Goal: Contribute content: Add original content to the website for others to see

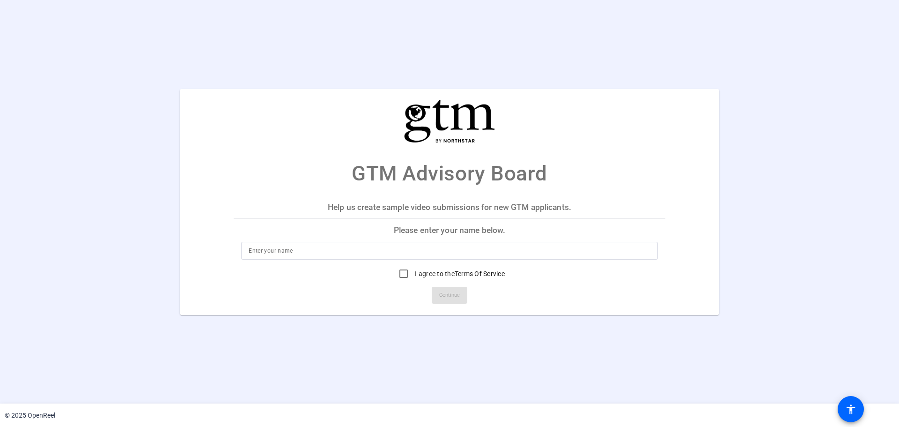
click at [318, 248] on input at bounding box center [450, 250] width 402 height 11
type input "[PERSON_NAME]"
click at [405, 275] on input "I agree to the Terms Of Service" at bounding box center [403, 273] width 19 height 19
checkbox input "true"
click at [445, 280] on span "Continue" at bounding box center [449, 295] width 21 height 14
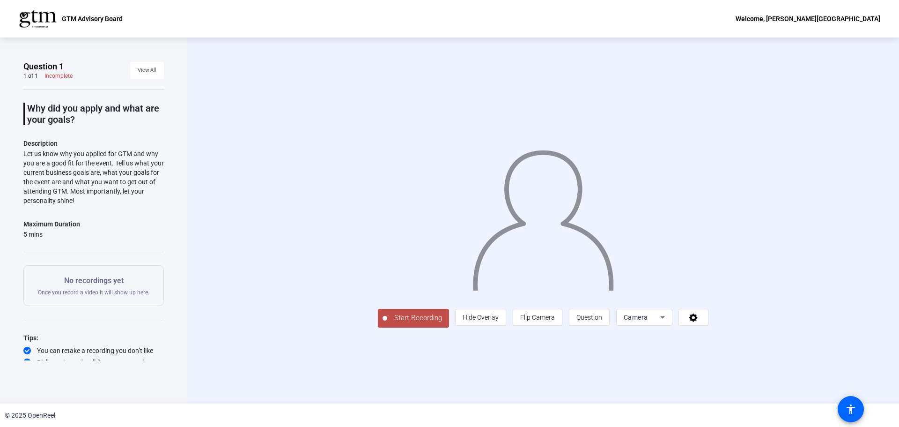
scroll to position [18, 0]
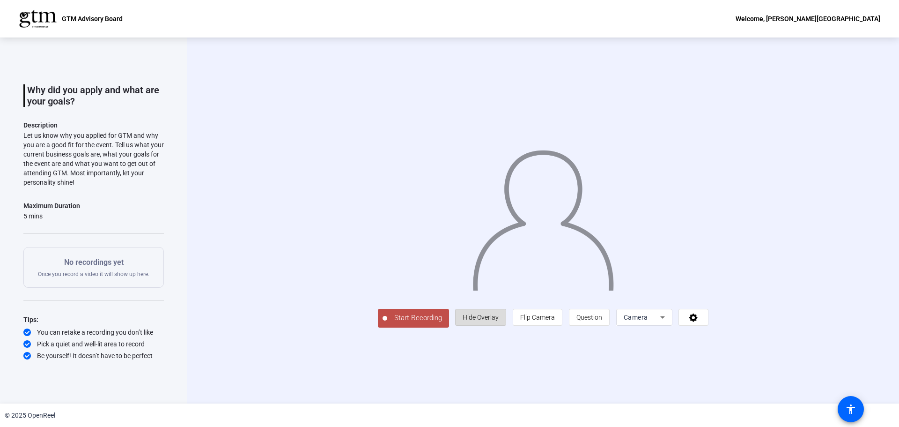
click at [445, 280] on span "Hide Overlay" at bounding box center [481, 316] width 36 height 7
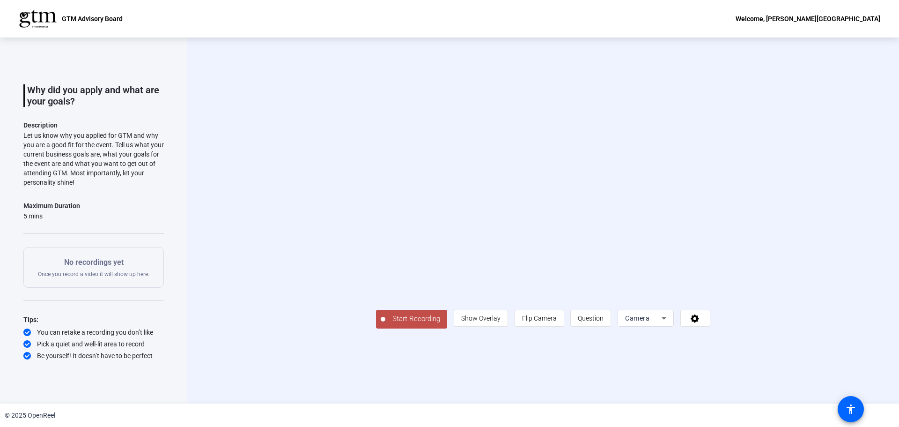
click at [416, 280] on span "Start Recording" at bounding box center [416, 318] width 62 height 11
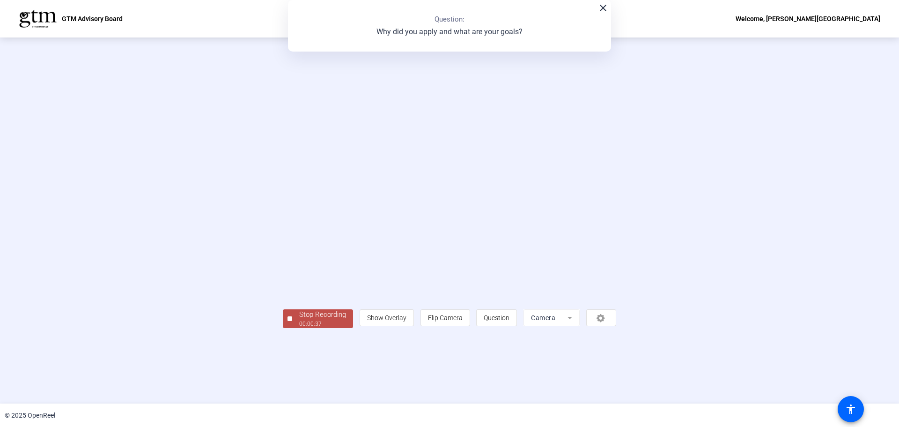
click at [278, 280] on div "Stop Recording 00:00:37 person Show Overlay flip Flip Camera question_mark Ques…" at bounding box center [449, 220] width 764 height 215
click at [308, 280] on div "Stop Recording" at bounding box center [322, 314] width 47 height 11
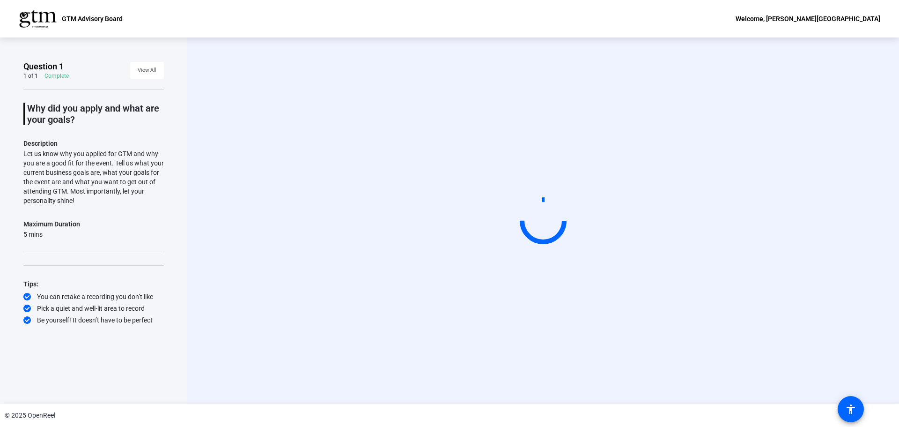
scroll to position [0, 0]
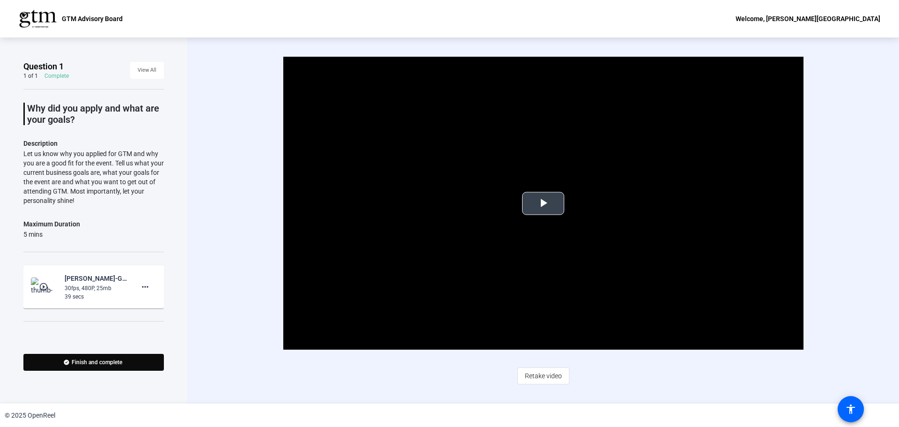
click at [445, 203] on span "Video Player" at bounding box center [543, 203] width 0 height 0
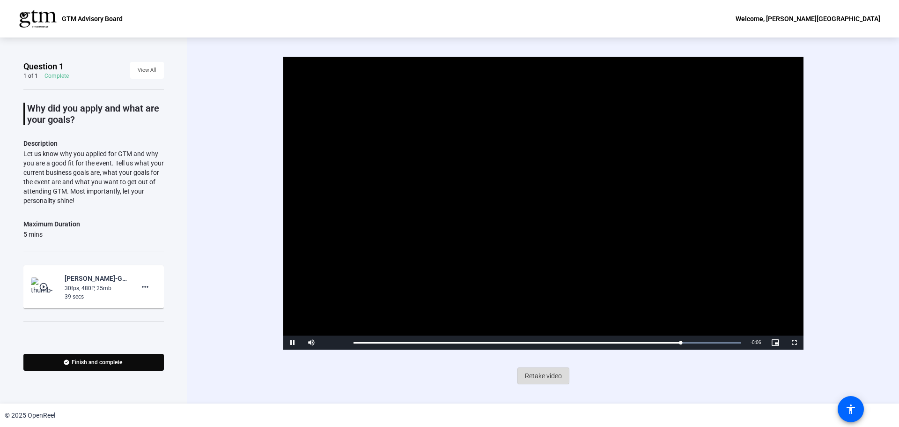
click at [445, 280] on span "Retake video" at bounding box center [543, 376] width 37 height 18
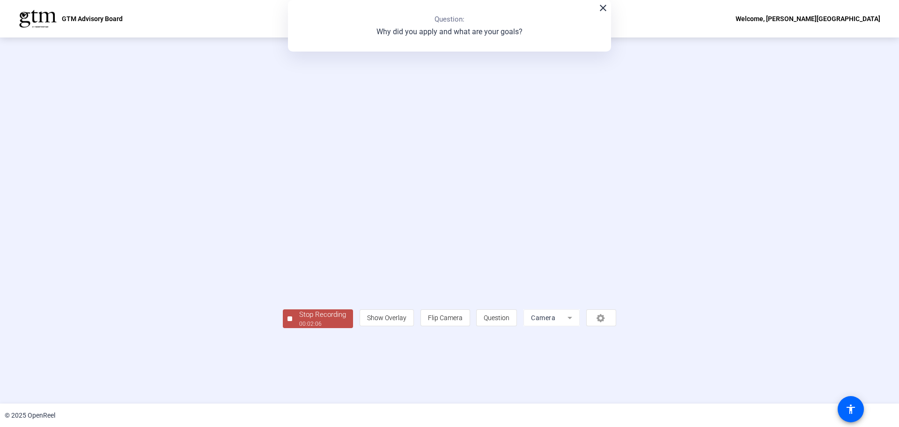
click at [224, 280] on div "Stop Recording 00:02:06 person Show Overlay flip Flip Camera question_mark Ques…" at bounding box center [449, 220] width 899 height 366
click at [299, 280] on div "Stop Recording" at bounding box center [322, 314] width 47 height 11
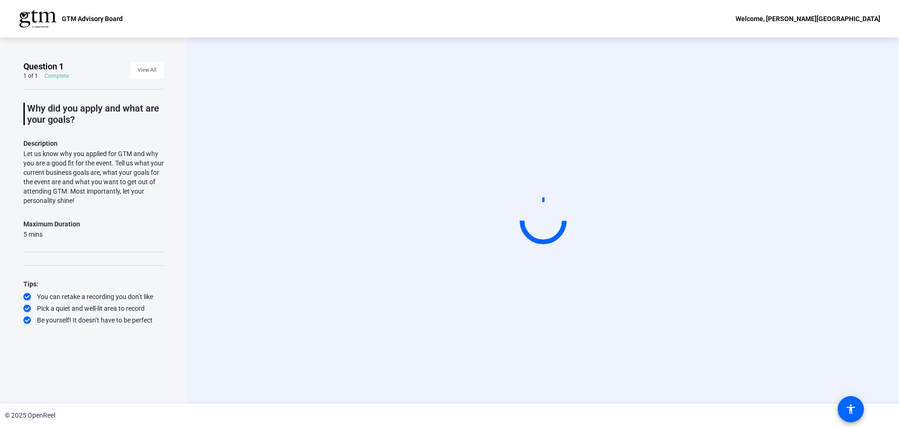
click at [445, 260] on div "Start Recording" at bounding box center [543, 220] width 605 height 79
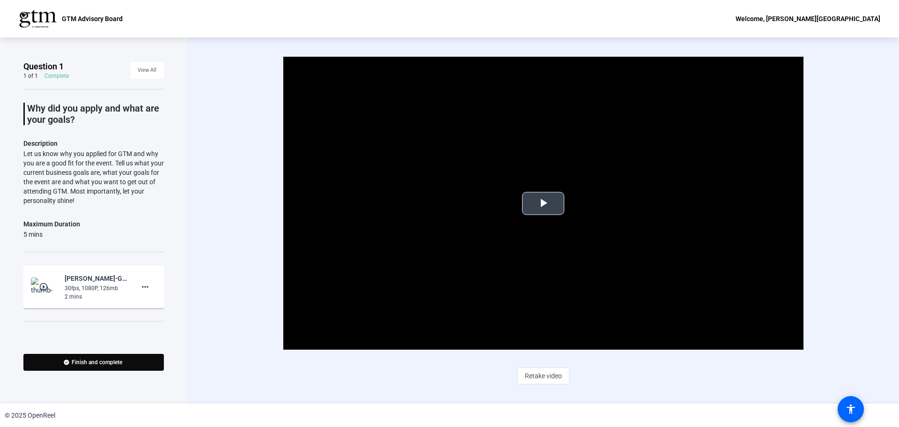
click at [445, 203] on span "Video Player" at bounding box center [543, 203] width 0 height 0
click at [445, 280] on span "Retake video" at bounding box center [543, 376] width 37 height 18
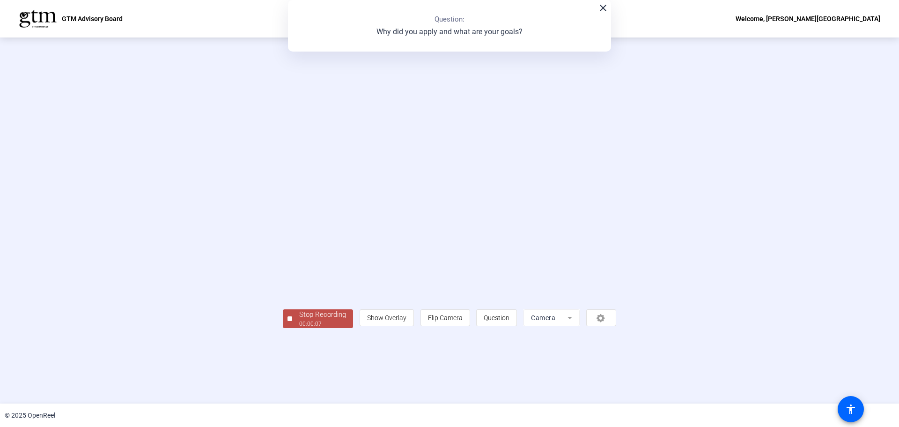
click at [299, 280] on div "Stop Recording" at bounding box center [322, 314] width 47 height 11
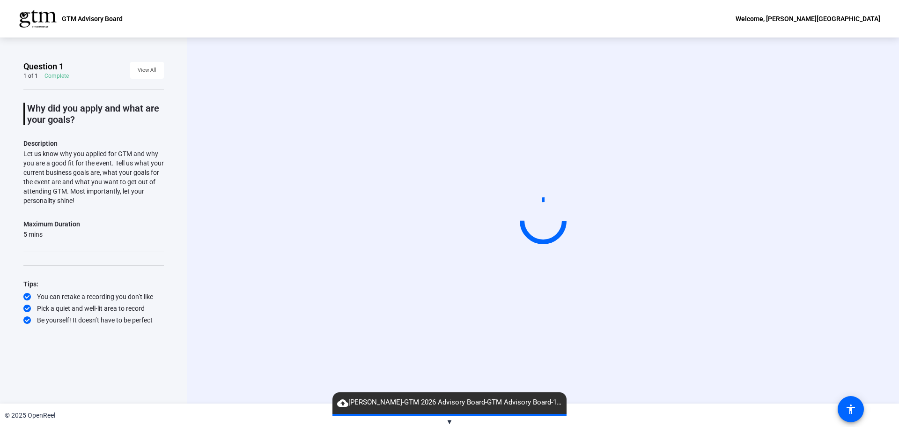
click at [445, 251] on div "Start Recording" at bounding box center [543, 220] width 605 height 79
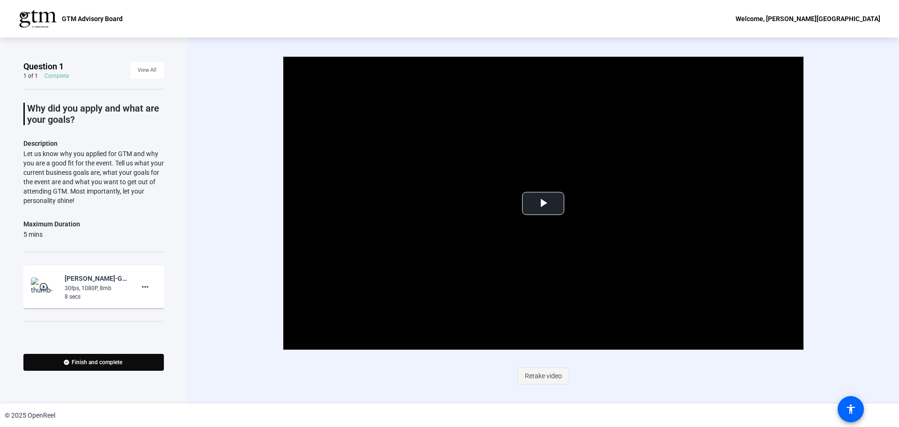
click at [445, 280] on span "Retake video" at bounding box center [543, 376] width 37 height 18
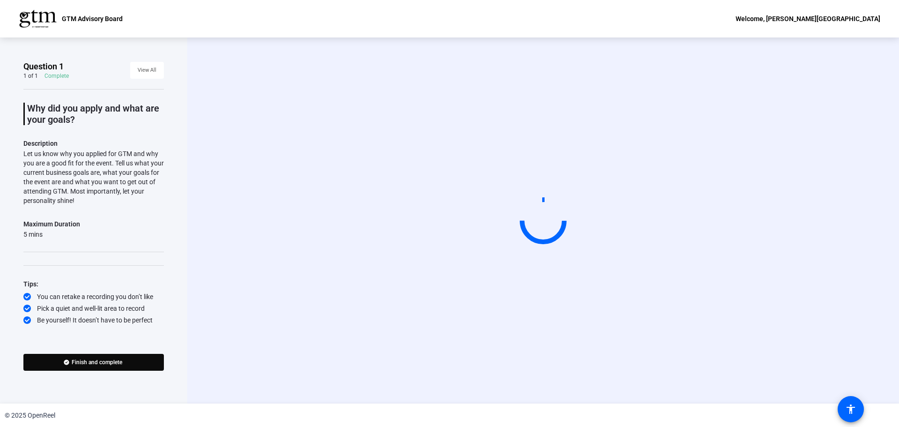
click at [445, 280] on div "Start Recording person Show Overlay flip Flip Camera question_mark Question Cam…" at bounding box center [543, 220] width 712 height 366
click at [394, 280] on div "© 2025 OpenReel" at bounding box center [449, 414] width 899 height 23
click at [29, 280] on icon at bounding box center [26, 296] width 7 height 7
click at [92, 225] on div "Maximum Duration 5 mins" at bounding box center [93, 228] width 140 height 21
click at [445, 246] on div "Start Recording person Show Overlay flip Flip Camera question_mark Question Cam…" at bounding box center [543, 220] width 605 height 79
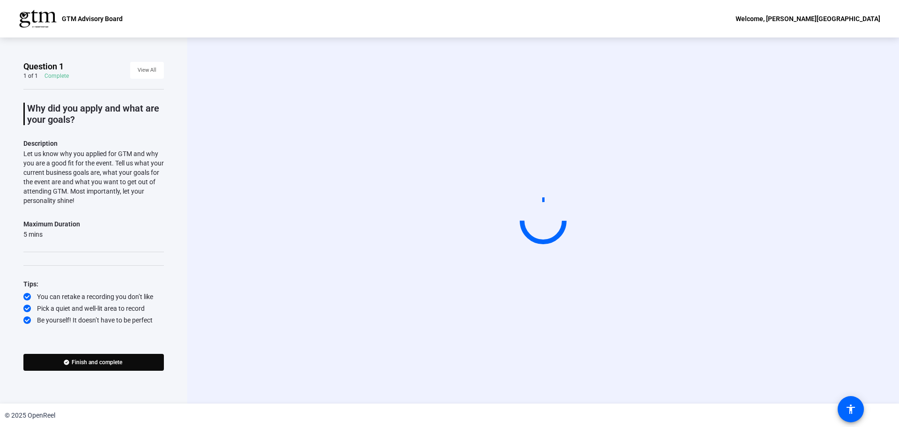
drag, startPoint x: 565, startPoint y: 326, endPoint x: 535, endPoint y: 344, distance: 34.7
click at [445, 280] on div "Start Recording person Show Overlay flip Flip Camera question_mark Question Cam…" at bounding box center [543, 220] width 712 height 366
click at [445, 280] on mat-icon "accessibility" at bounding box center [850, 408] width 11 height 11
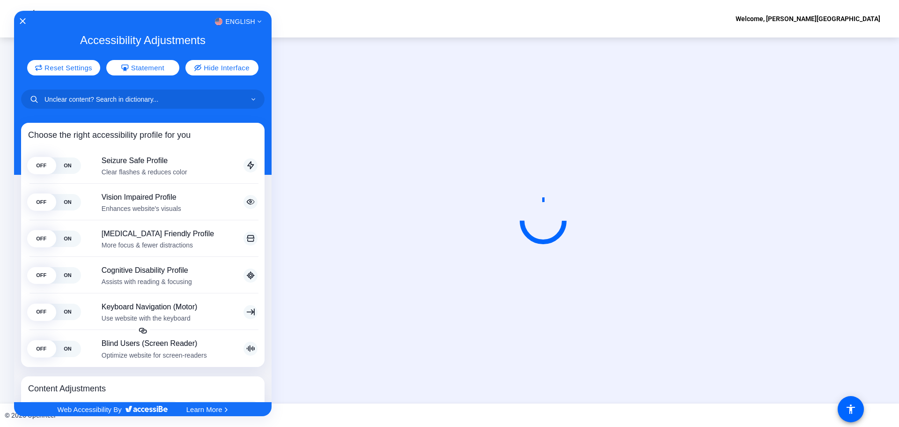
click at [445, 280] on div at bounding box center [449, 213] width 899 height 427
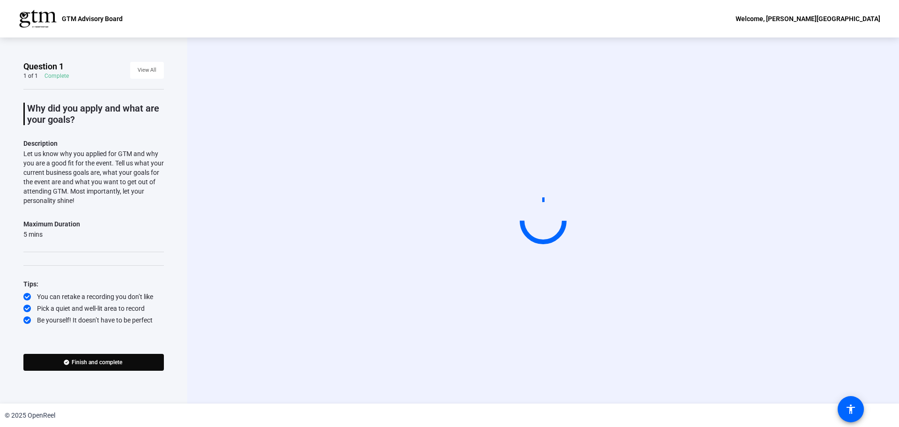
click at [445, 246] on video at bounding box center [543, 220] width 140 height 79
click at [445, 276] on div "Start Recording person Show Overlay flip Flip Camera question_mark Question Cam…" at bounding box center [543, 220] width 712 height 366
drag, startPoint x: 539, startPoint y: 275, endPoint x: 491, endPoint y: 222, distance: 71.3
click at [433, 280] on div "Start Recording person Show Overlay flip Flip Camera question_mark Question Cam…" at bounding box center [543, 220] width 712 height 366
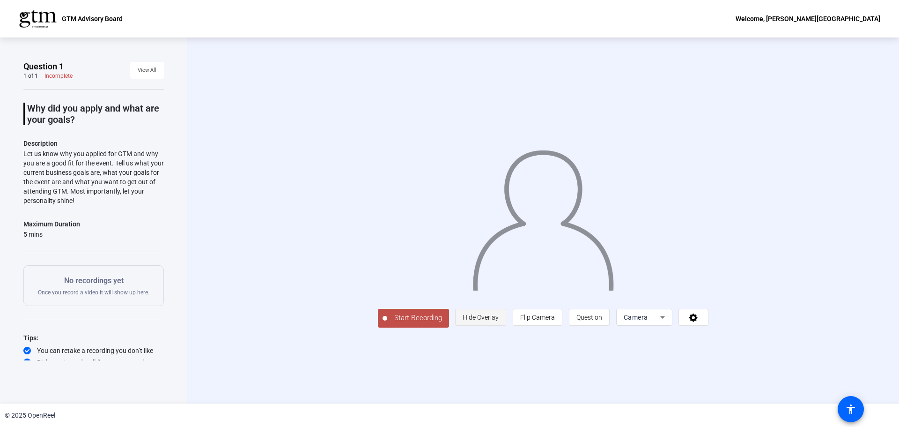
click at [499, 321] on span "Hide Overlay" at bounding box center [481, 316] width 36 height 7
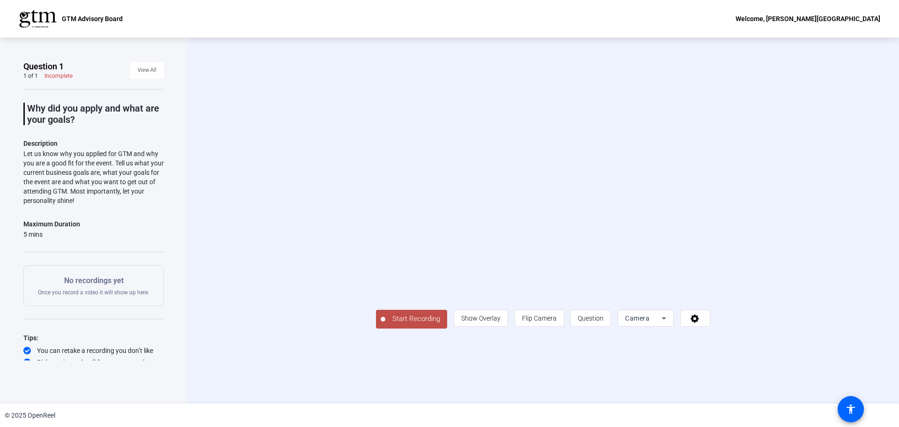
click at [385, 324] on span "Start Recording" at bounding box center [416, 318] width 62 height 11
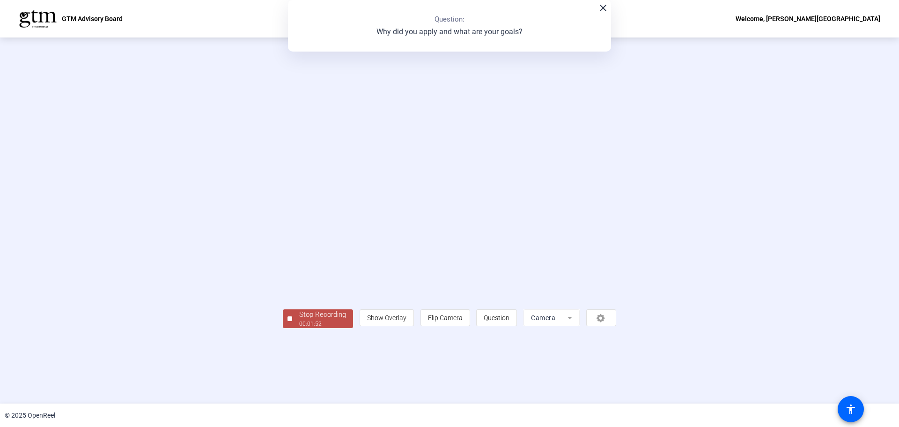
click at [292, 328] on span "Stop Recording 00:01:52" at bounding box center [322, 318] width 61 height 19
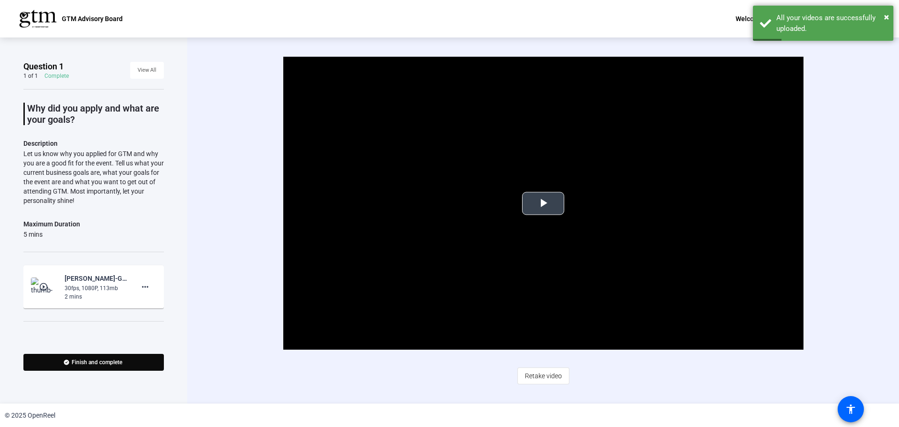
click at [543, 203] on span "Video Player" at bounding box center [543, 203] width 0 height 0
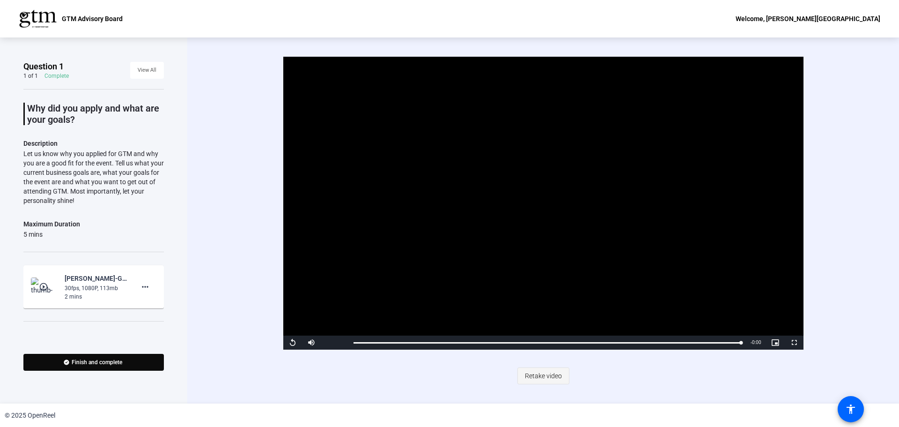
click at [531, 374] on span "Retake video" at bounding box center [543, 376] width 37 height 18
